Goal: Book appointment/travel/reservation

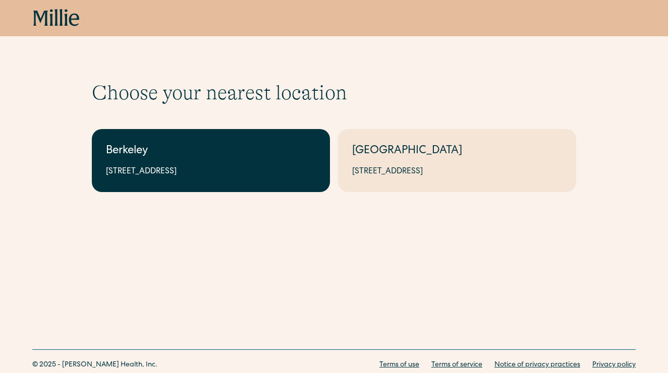
click at [192, 180] on link "Berkeley 2999 Regent St, Suite 524, Berkeley, CA 94705" at bounding box center [211, 160] width 238 height 63
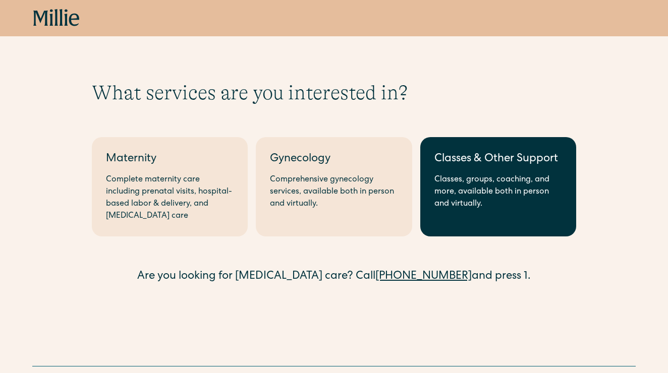
click at [486, 224] on link "Classes & Other Support Classes, groups, coaching, and more, available both in …" at bounding box center [498, 186] width 156 height 99
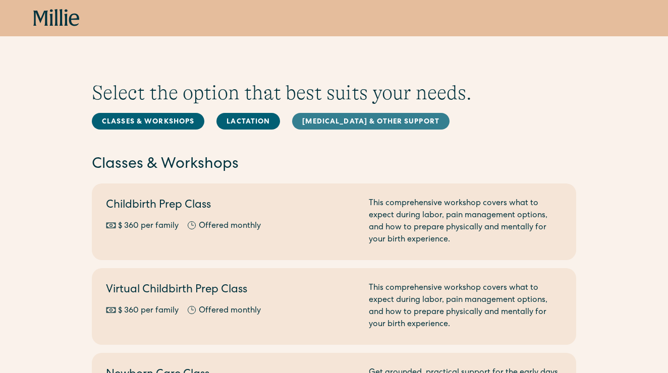
click at [374, 118] on link "Postpartum & Other Support" at bounding box center [370, 121] width 157 height 17
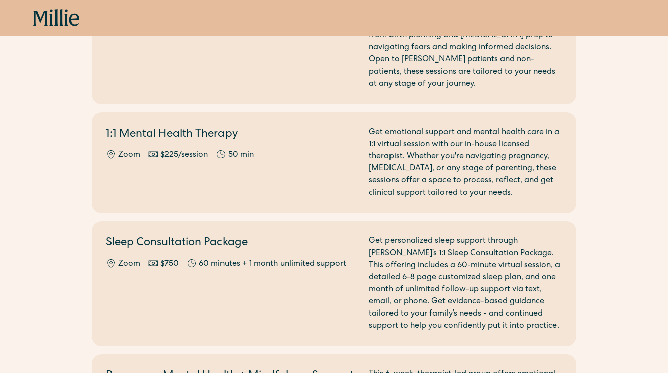
scroll to position [952, 0]
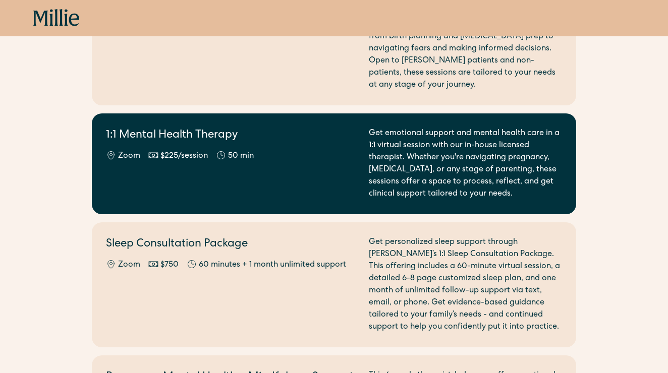
click at [532, 161] on div "Get emotional support and mental health care in a 1:1 virtual session with our …" at bounding box center [465, 164] width 193 height 73
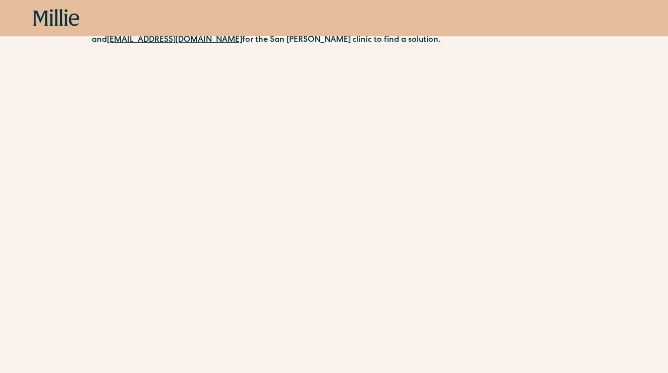
scroll to position [397, 0]
